Goal: Information Seeking & Learning: Learn about a topic

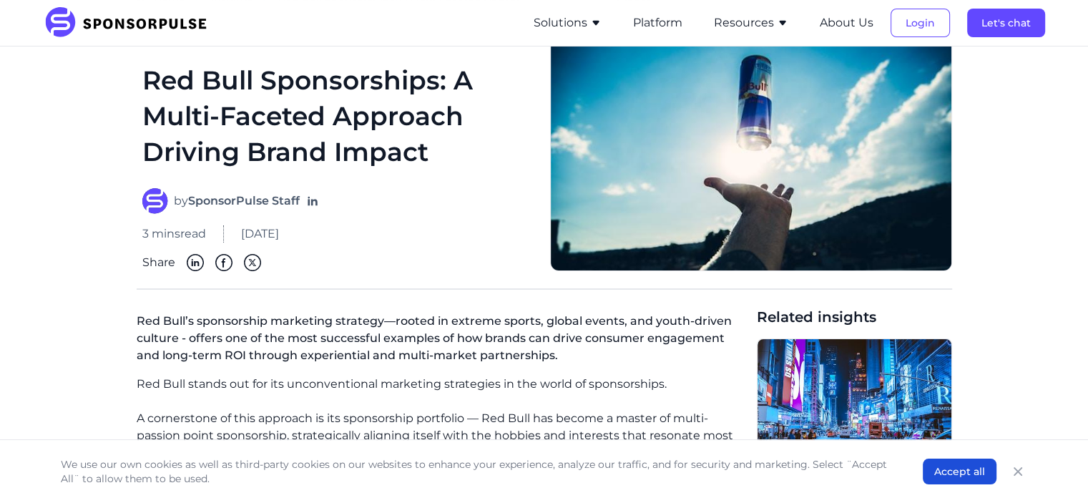
scroll to position [69, 0]
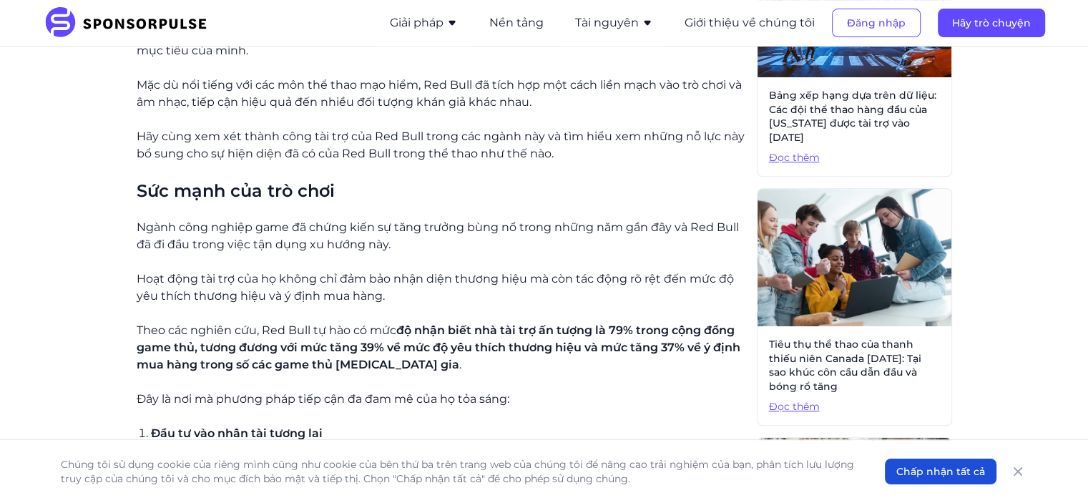
scroll to position [524, 0]
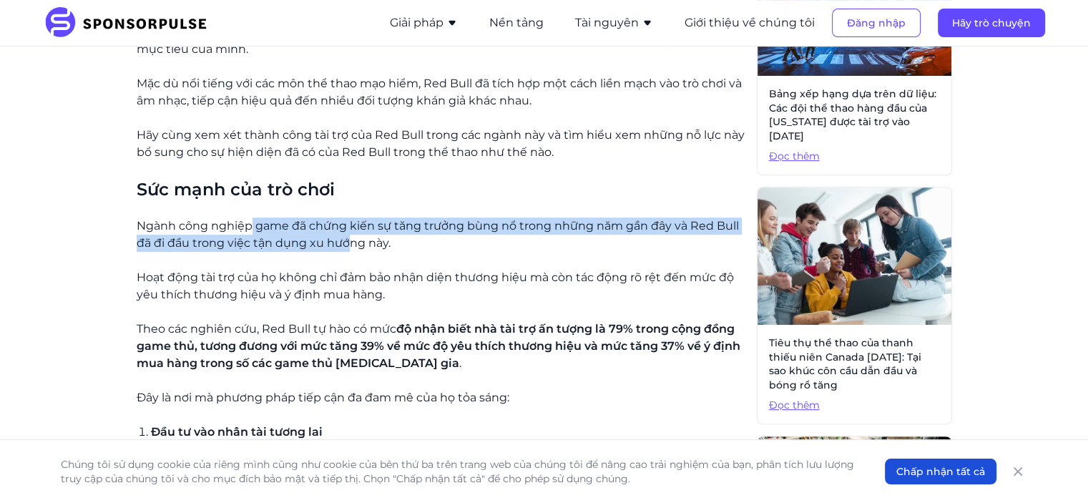
drag, startPoint x: 252, startPoint y: 223, endPoint x: 348, endPoint y: 251, distance: 100.5
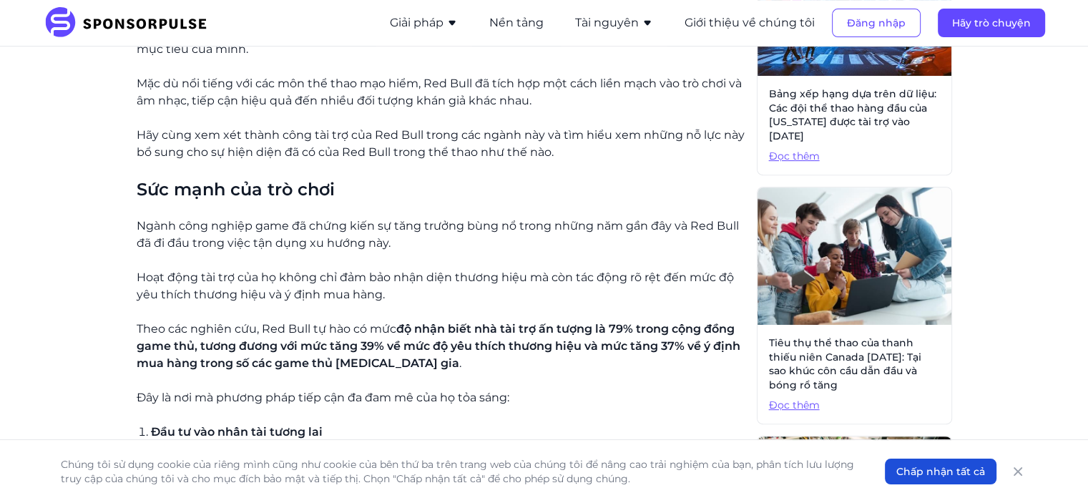
click at [395, 284] on p "Hoạt động tài trợ của họ không chỉ đảm bảo nhận diện thương hiệu mà còn tác độn…" at bounding box center [441, 286] width 609 height 34
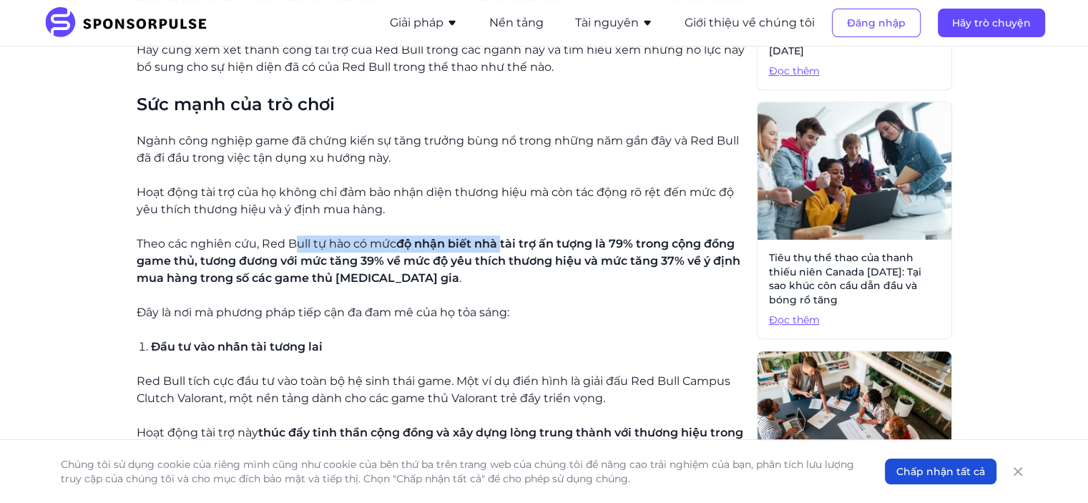
drag, startPoint x: 293, startPoint y: 245, endPoint x: 504, endPoint y: 250, distance: 211.1
click at [504, 250] on p "Theo các nghiên cứu, Red Bull tự hào có mức độ nhận biết nhà tài trợ ấn tượng l…" at bounding box center [441, 261] width 609 height 52
click at [537, 254] on font "độ nhận biết nhà tài trợ ấn tượng là 79% trong cộng đồng game thủ, tương đương …" at bounding box center [439, 261] width 604 height 48
drag, startPoint x: 376, startPoint y: 247, endPoint x: 561, endPoint y: 249, distance: 184.6
click at [561, 249] on p "Theo các nghiên cứu, Red Bull tự hào có mức độ nhận biết nhà tài trợ ấn tượng l…" at bounding box center [441, 261] width 609 height 52
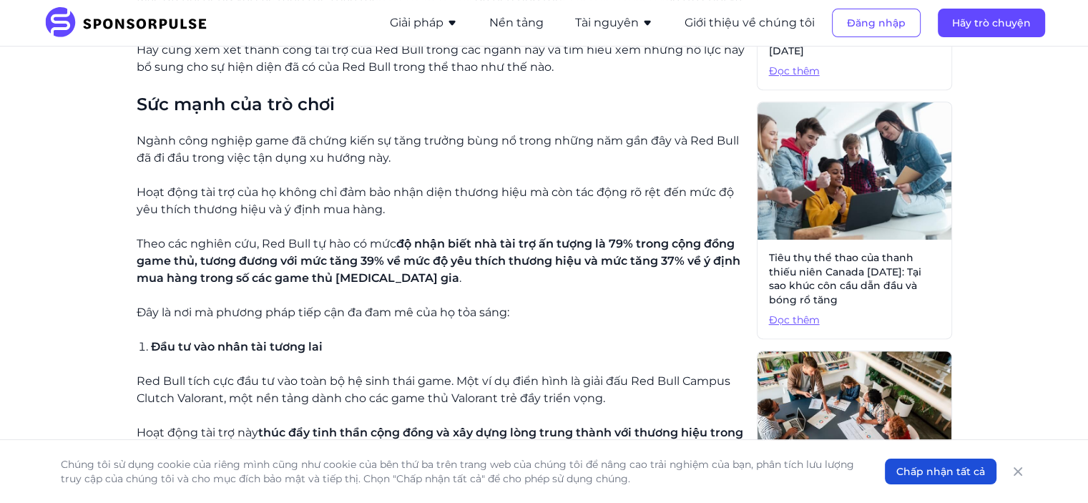
click at [615, 240] on font "độ nhận biết nhà tài trợ ấn tượng là 79% trong cộng đồng game thủ, tương đương …" at bounding box center [439, 261] width 604 height 48
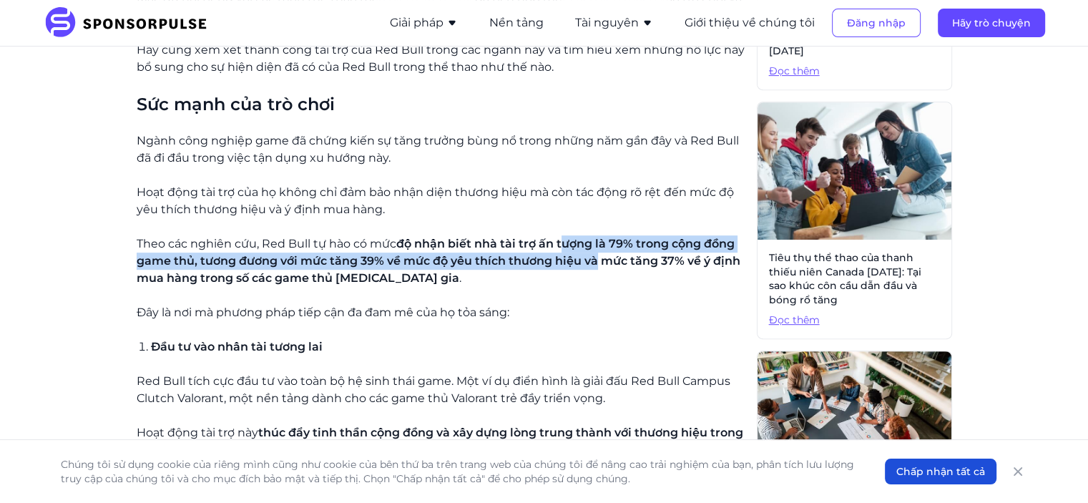
drag, startPoint x: 562, startPoint y: 242, endPoint x: 598, endPoint y: 263, distance: 41.4
click at [598, 263] on font "độ nhận biết nhà tài trợ ấn tượng là 79% trong cộng đồng game thủ, tương đương …" at bounding box center [439, 261] width 604 height 48
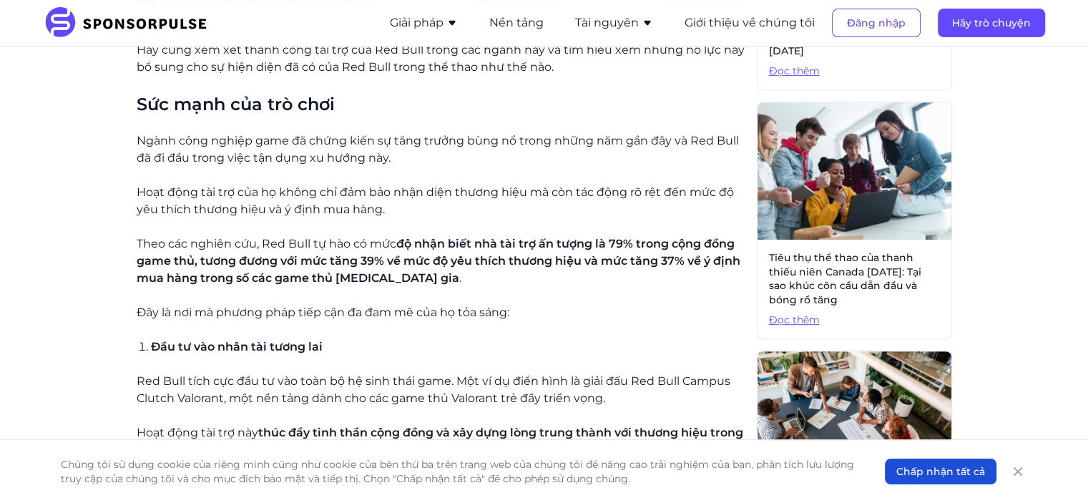
drag, startPoint x: 200, startPoint y: 262, endPoint x: 415, endPoint y: 273, distance: 215.6
click at [415, 273] on p "Theo các nghiên cứu, Red Bull tự hào có mức độ nhận biết nhà tài trợ ấn tượng l…" at bounding box center [441, 261] width 609 height 52
click at [444, 274] on p "Theo các nghiên cứu, Red Bull tự hào có mức độ nhận biết nhà tài trợ ấn tượng l…" at bounding box center [441, 261] width 609 height 52
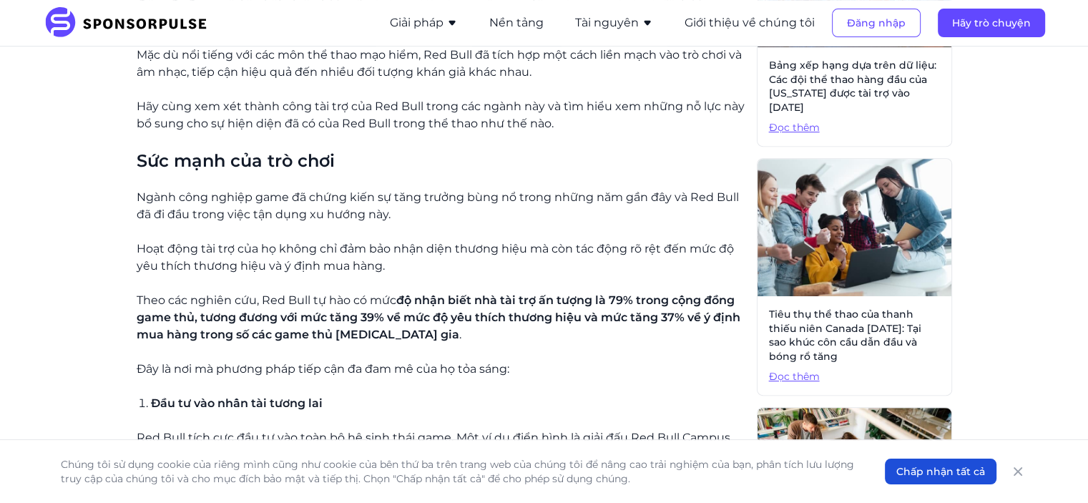
scroll to position [553, 0]
drag, startPoint x: 132, startPoint y: 297, endPoint x: 406, endPoint y: 330, distance: 276.7
copy p "Theo các nghiên cứu, Red Bull tự hào có mức độ nhận biết nhà tài trợ ấn tượng l…"
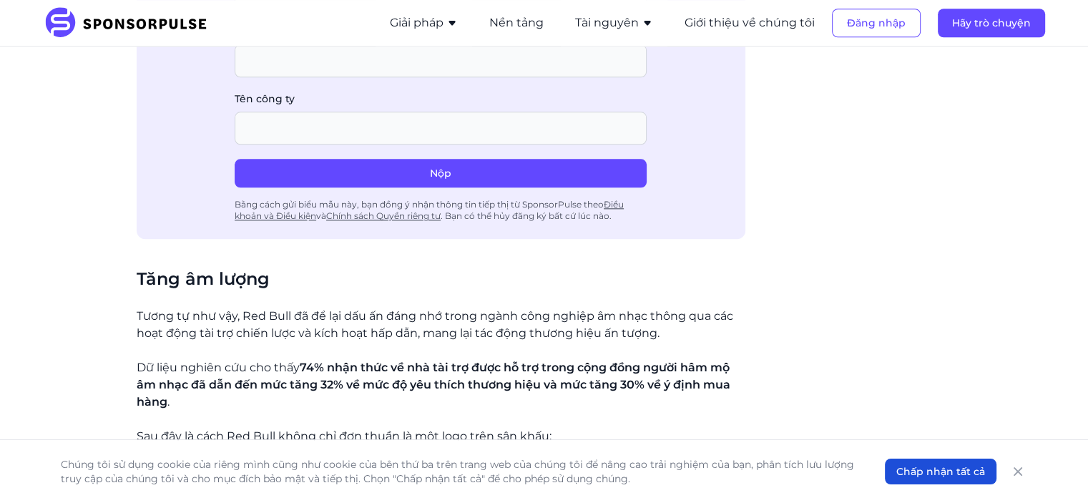
scroll to position [1663, 0]
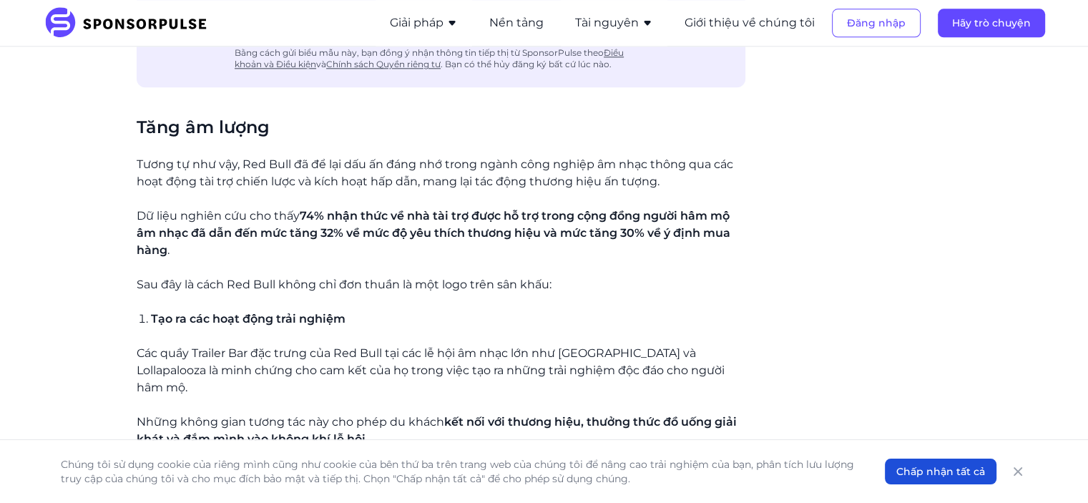
drag, startPoint x: 135, startPoint y: 211, endPoint x: 178, endPoint y: 251, distance: 59.2
copy p "Dữ liệu nghiên cứu cho thấy 74% nhận thức về nhà tài trợ được hỗ trợ trong cộng…"
